Goal: Transaction & Acquisition: Book appointment/travel/reservation

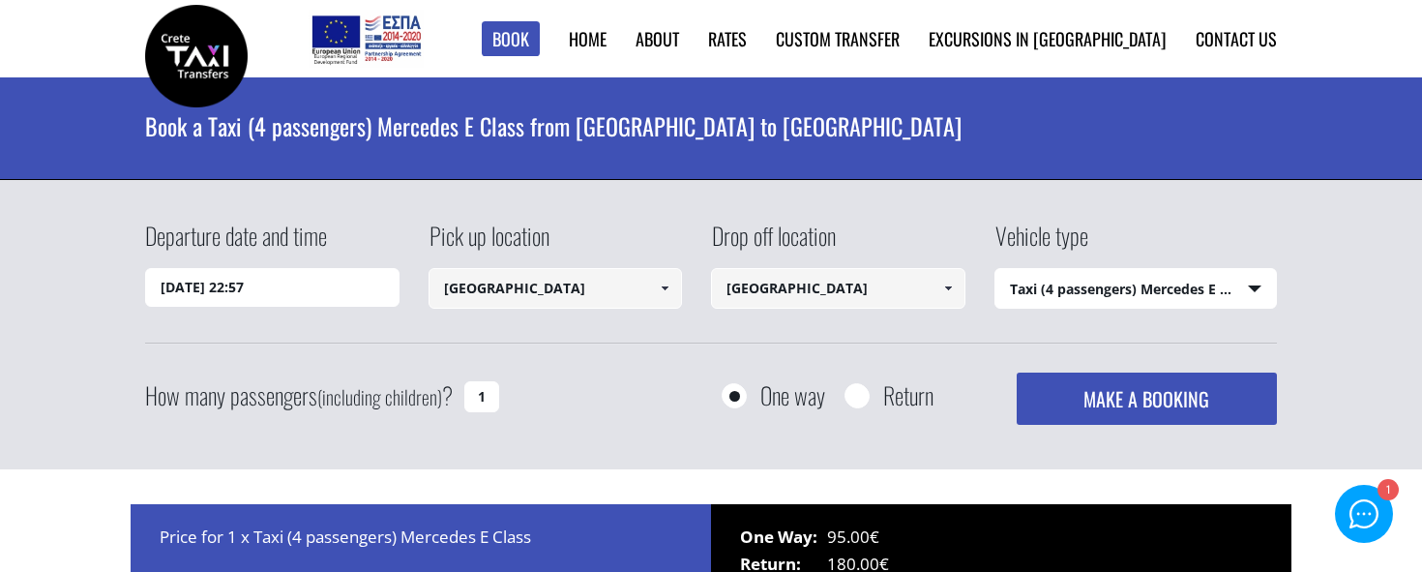
select select "540"
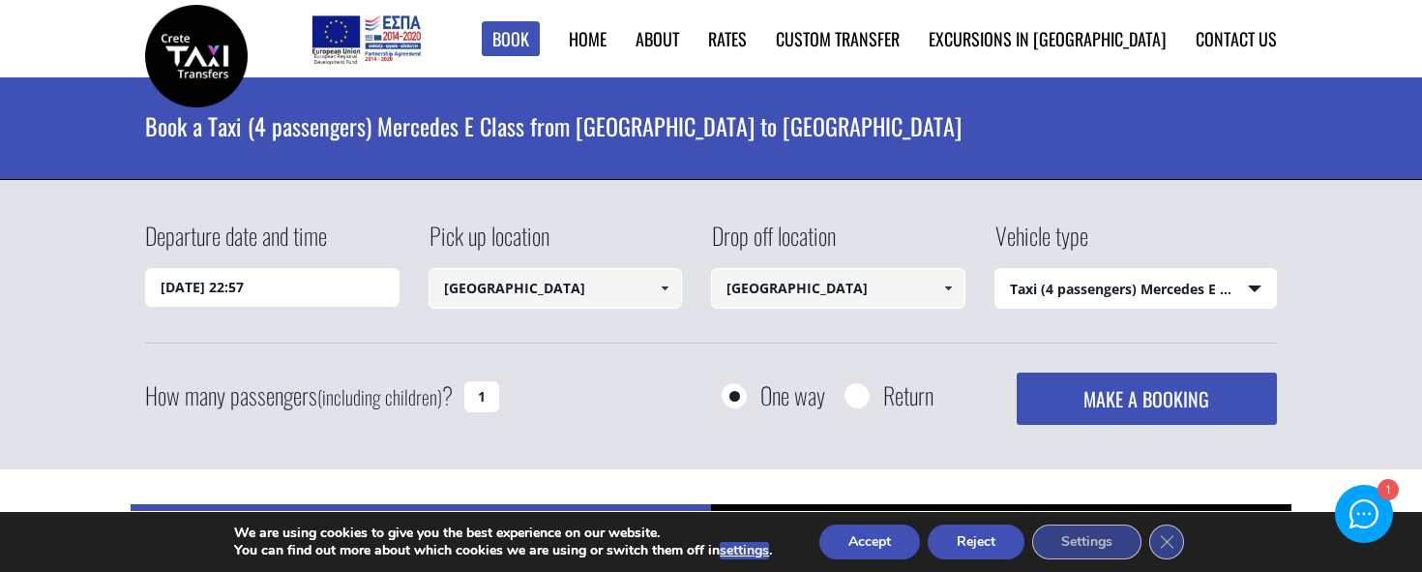
click at [940, 293] on span at bounding box center [947, 287] width 15 height 15
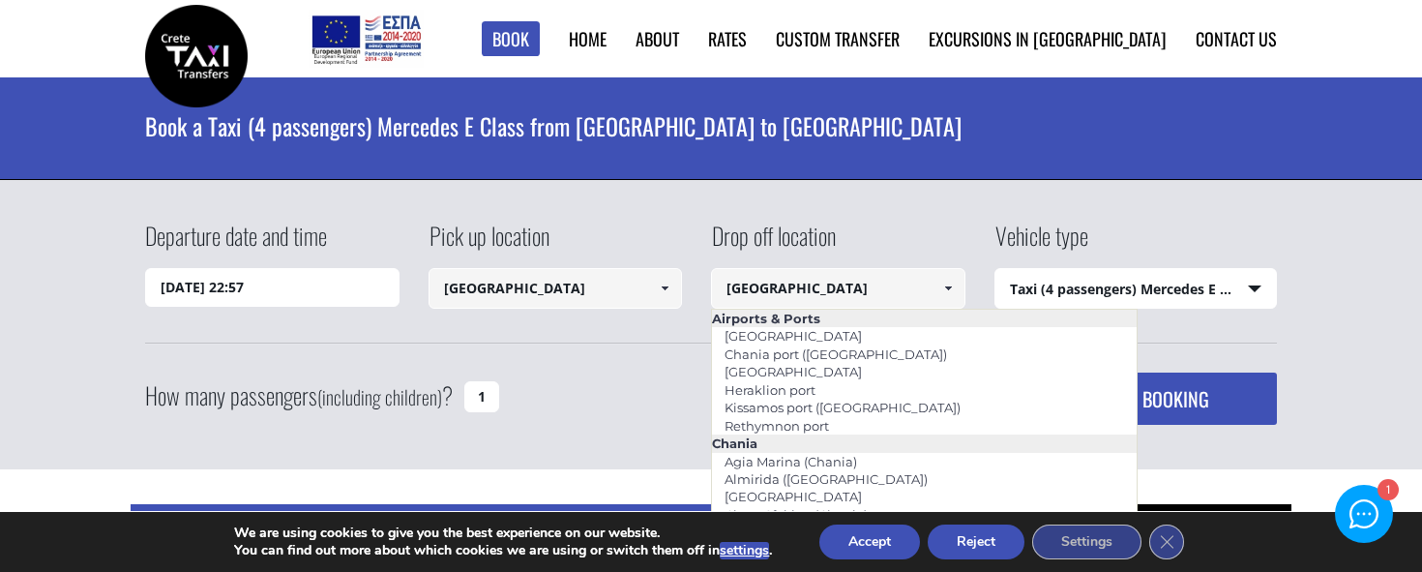
click at [936, 216] on div "Departure date and time [DATE] 22:57 Pick up location [GEOGRAPHIC_DATA] Select …" at bounding box center [711, 325] width 1422 height 290
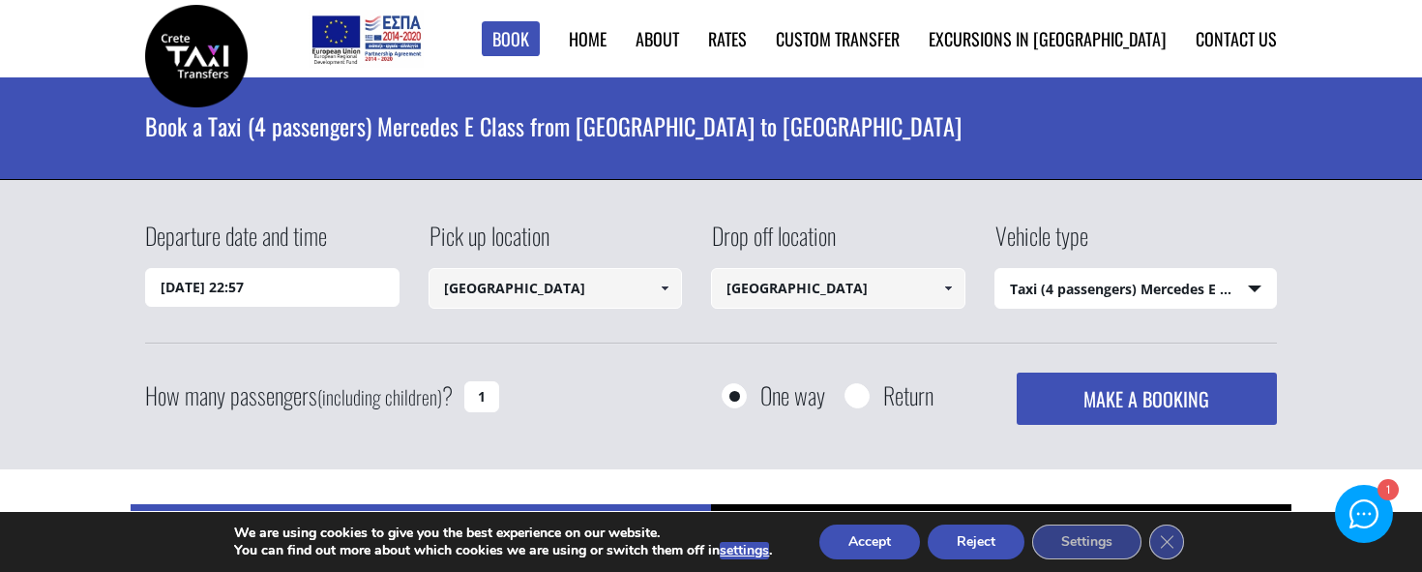
click at [1106, 283] on select "Select vehicle type Taxi (4 passengers) Mercedes E Class Mini Van (7 passengers…" at bounding box center [1135, 289] width 281 height 41
click at [995, 269] on select "Select vehicle type Taxi (4 passengers) Mercedes E Class Mini Van (7 passengers…" at bounding box center [1135, 289] width 281 height 41
click at [262, 287] on input "[DATE] 22:57" at bounding box center [272, 287] width 254 height 39
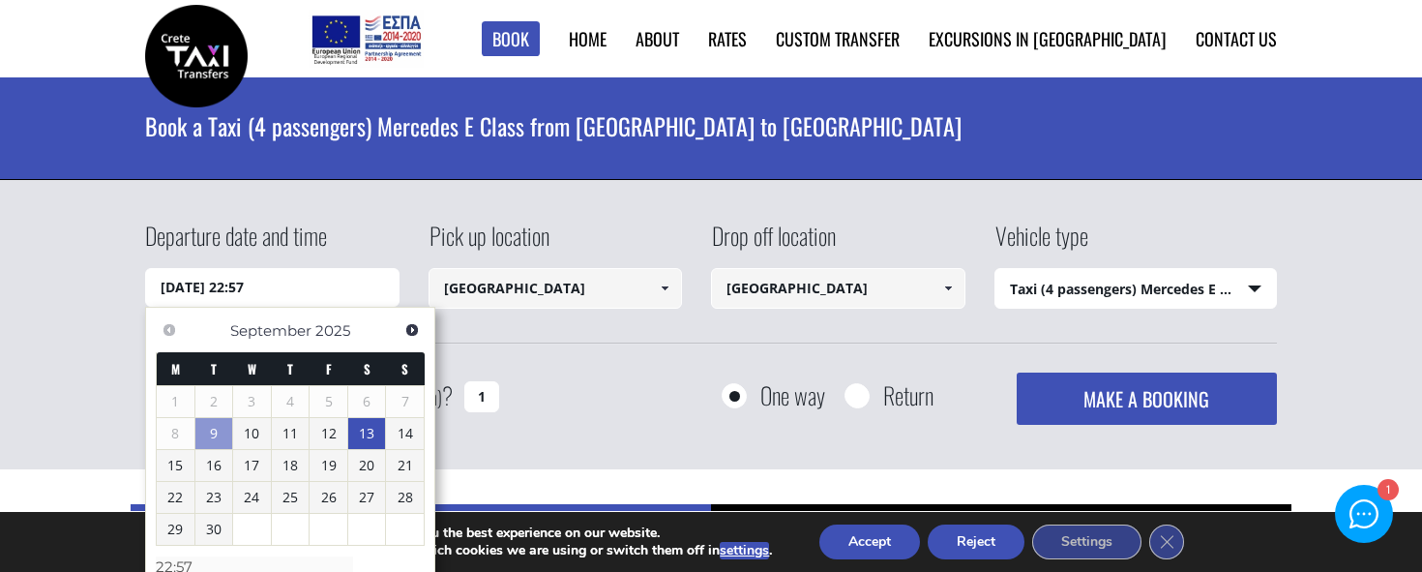
click at [364, 440] on link "13" at bounding box center [367, 433] width 38 height 31
click at [364, 440] on link "13" at bounding box center [367, 434] width 38 height 31
click at [619, 389] on div "How many passengers (including children) ? 1 One way Return MAKE A BOOKING Plea…" at bounding box center [711, 398] width 1132 height 52
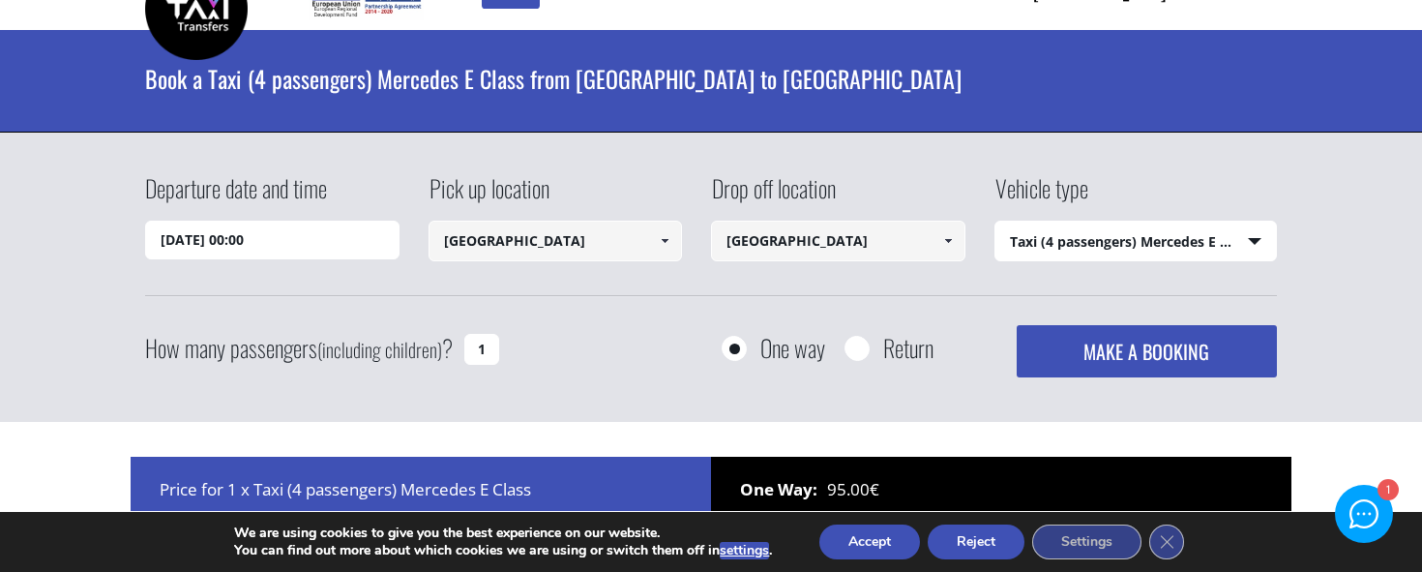
scroll to position [87, 0]
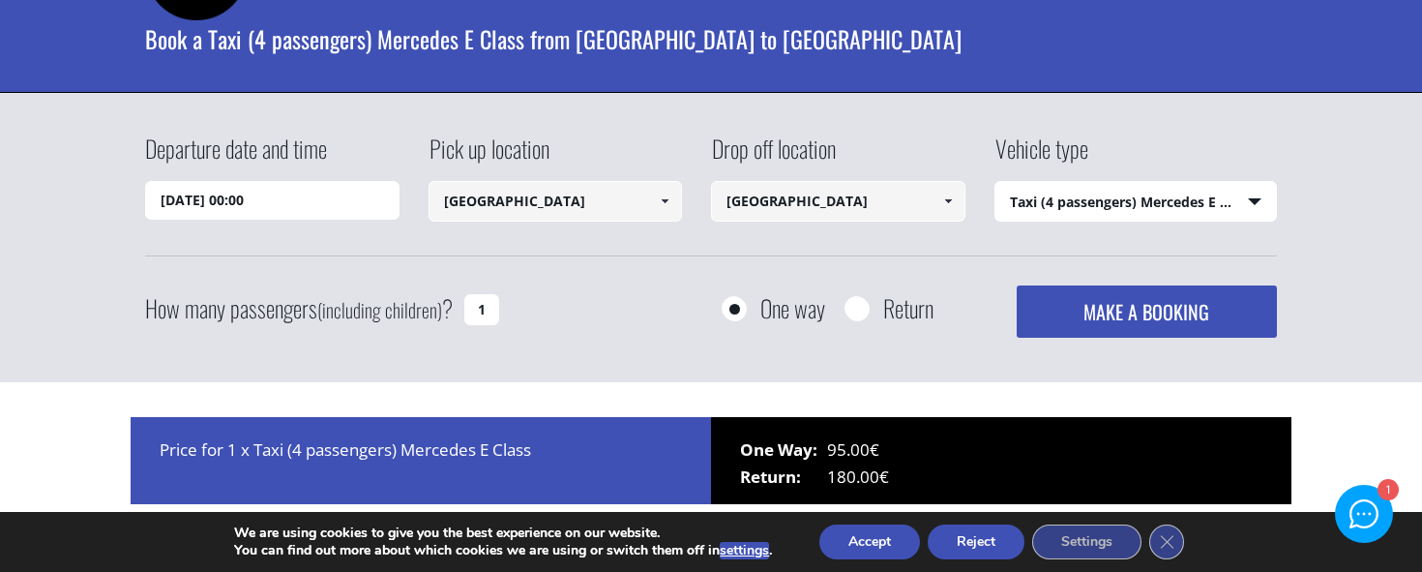
click at [308, 202] on input "[DATE] 00:00" at bounding box center [272, 200] width 254 height 39
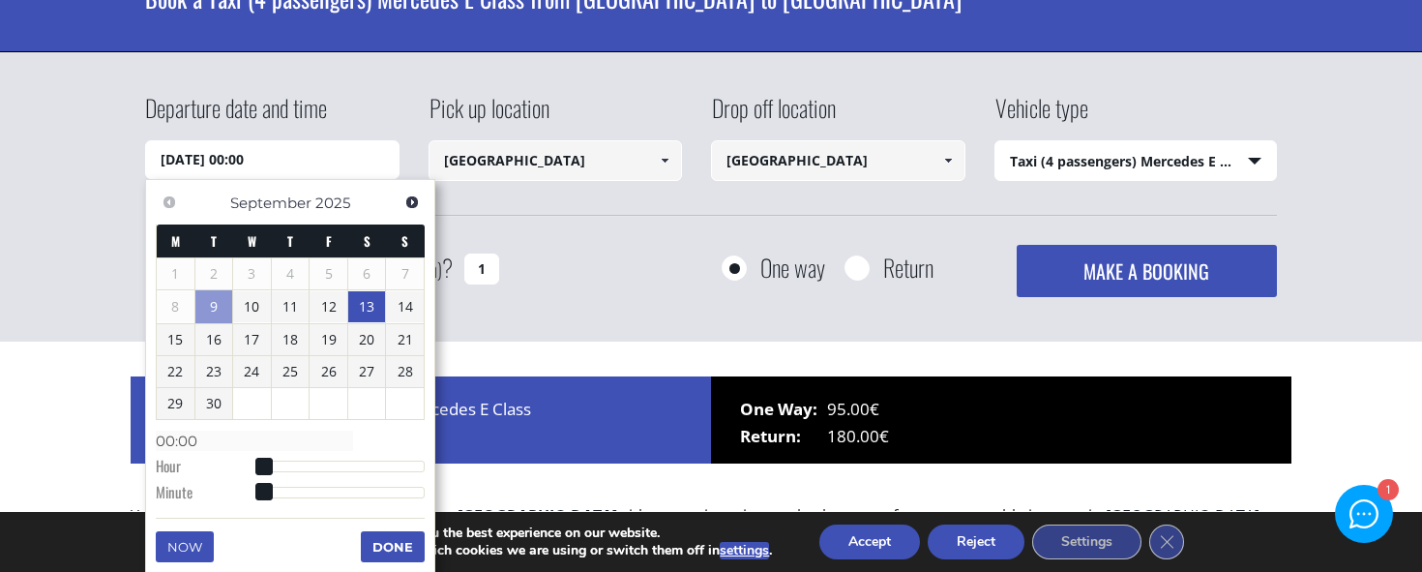
scroll to position [134, 0]
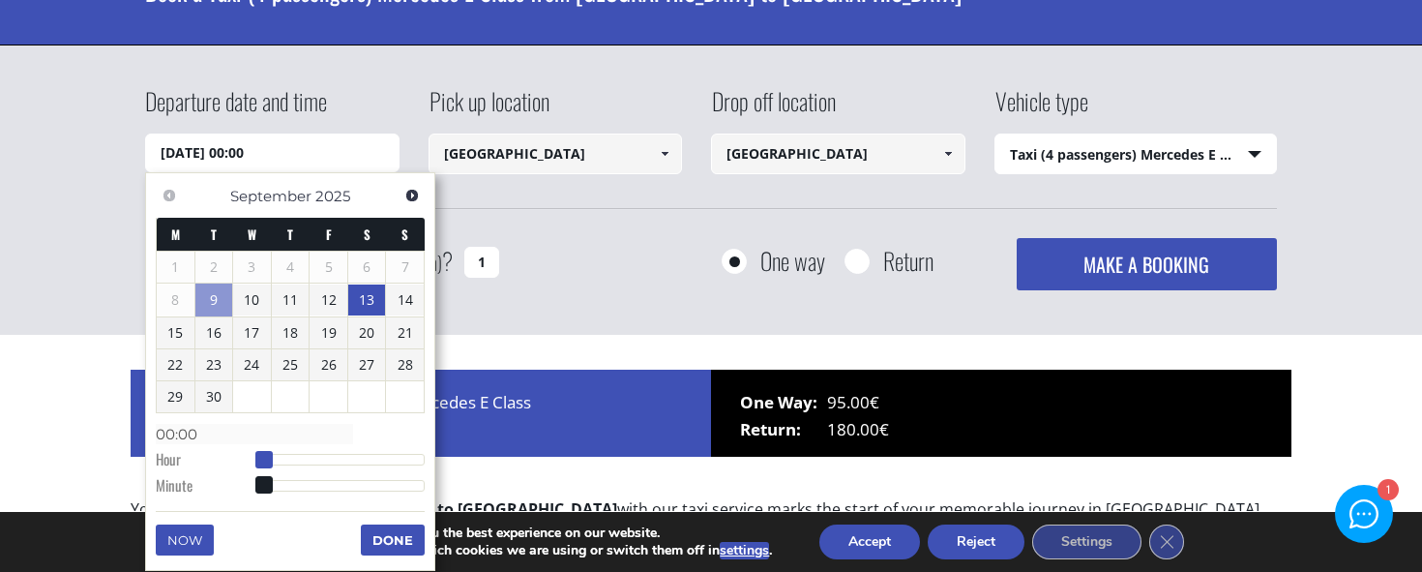
type input "[DATE] 01:00"
type input "01:00"
type input "[DATE] 02:00"
type input "02:00"
type input "[DATE] 01:00"
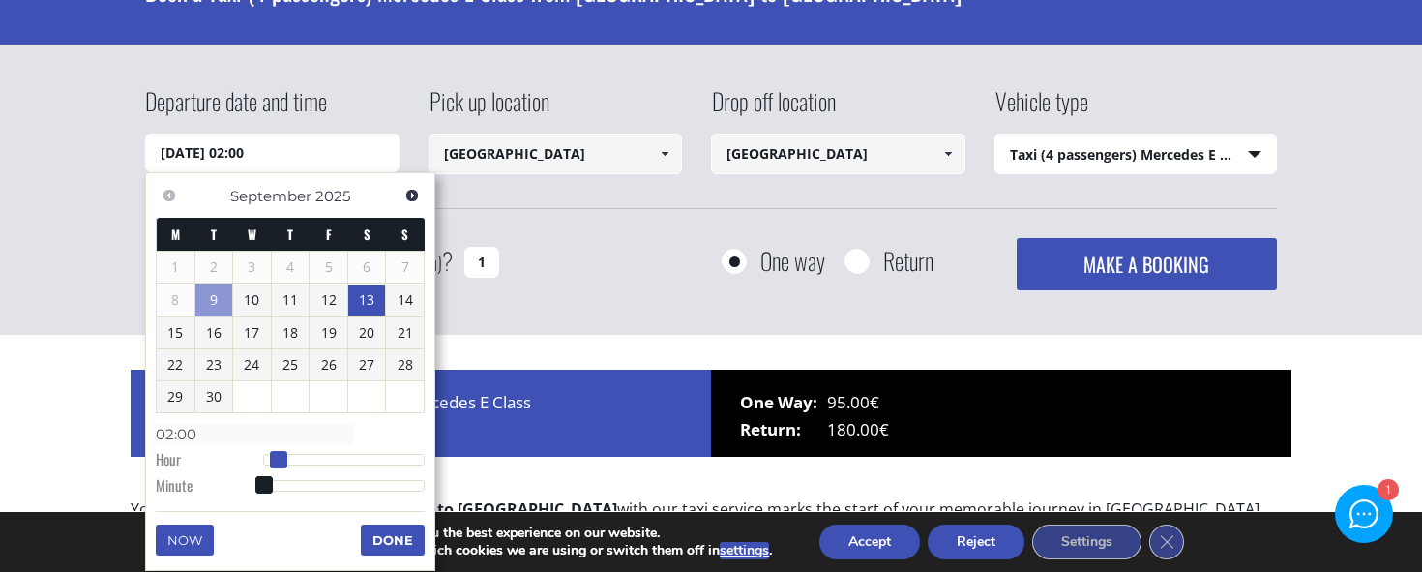
type input "01:00"
type input "[DATE] 00:00"
type input "00:00"
type input "[DATE] 01:00"
type input "01:00"
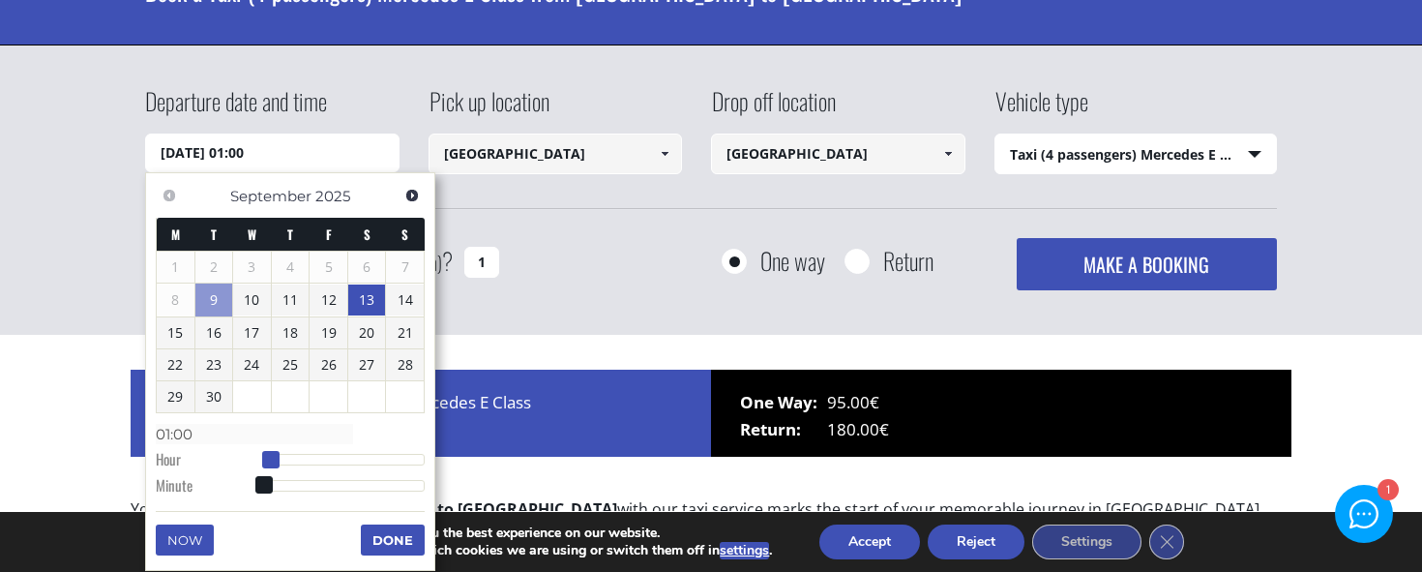
type input "[DATE] 00:00"
type input "00:00"
click at [262, 463] on span at bounding box center [263, 459] width 17 height 17
type input "[DATE] 01:00"
type input "01:00"
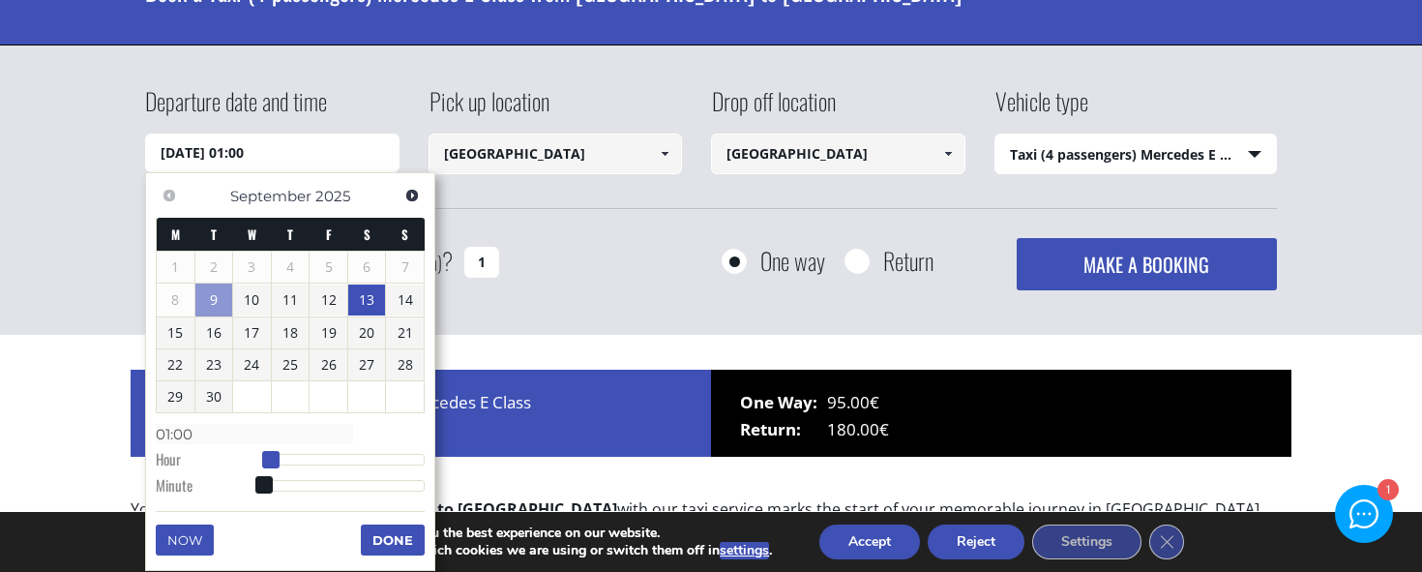
type input "[DATE] 00:00"
type input "00:00"
type input "[DATE] 01:00"
type input "01:00"
type input "[DATE] 00:00"
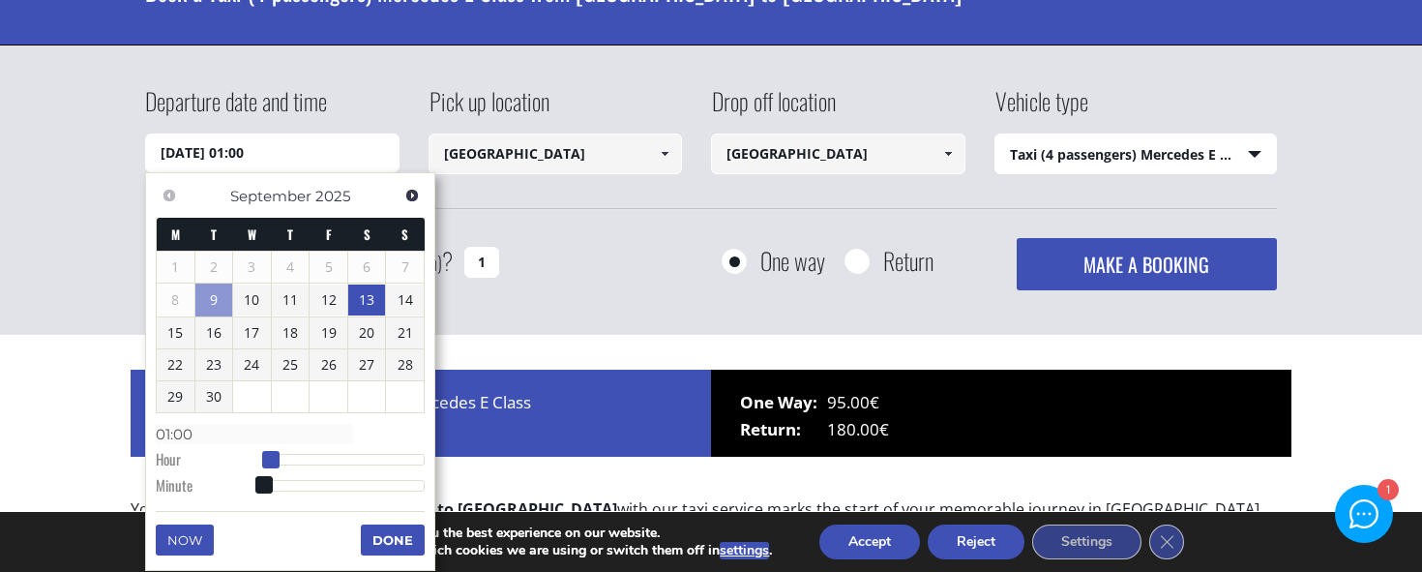
type input "00:00"
drag, startPoint x: 267, startPoint y: 464, endPoint x: 226, endPoint y: 472, distance: 41.3
click at [226, 472] on dl "Time 00:00 Hour Minute Second Millisecond Microsecond Time Zone -1200 -1100 -10…" at bounding box center [290, 459] width 269 height 82
click at [396, 541] on button "Done" at bounding box center [393, 539] width 64 height 31
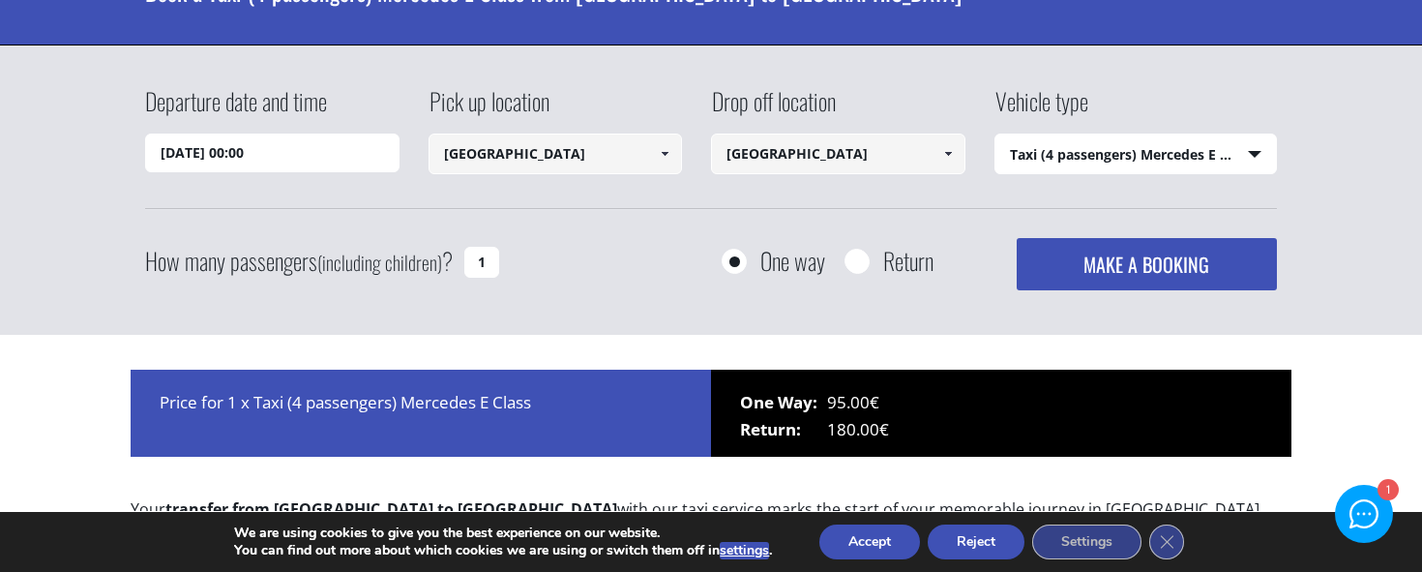
click at [1100, 263] on button "MAKE A BOOKING" at bounding box center [1146, 264] width 260 height 52
